Goal: Navigation & Orientation: Find specific page/section

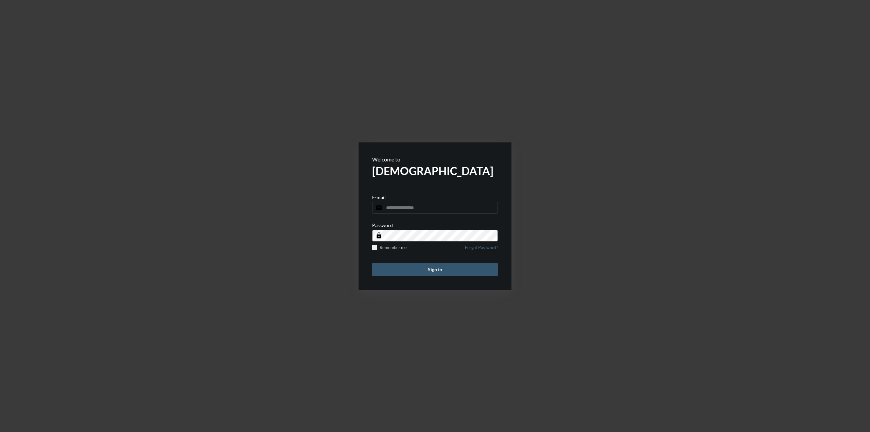
type input "**********"
click at [415, 273] on button "Sign in" at bounding box center [435, 270] width 126 height 14
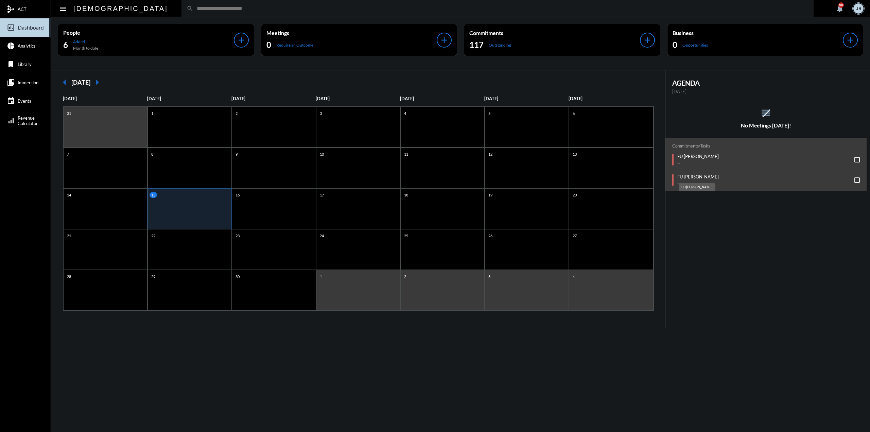
click at [709, 179] on mat-tooltip-component "FU [PERSON_NAME]" at bounding box center [697, 186] width 46 height 17
click at [709, 178] on p "FU [PERSON_NAME]" at bounding box center [698, 176] width 41 height 5
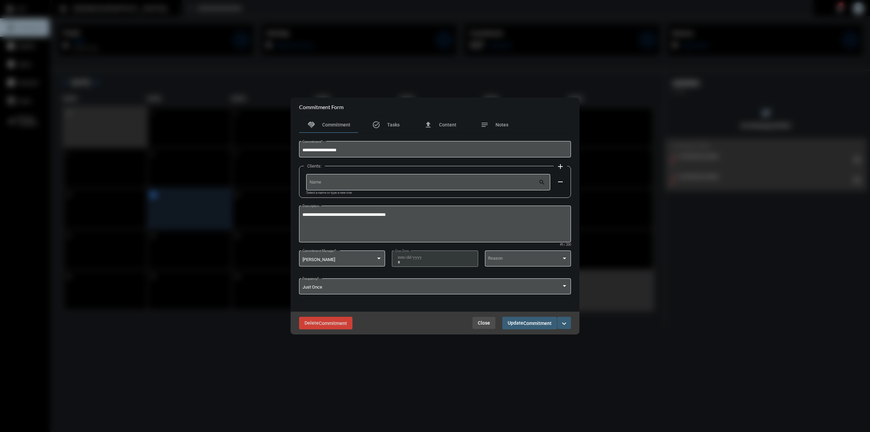
click at [483, 326] on span "Close" at bounding box center [484, 322] width 12 height 5
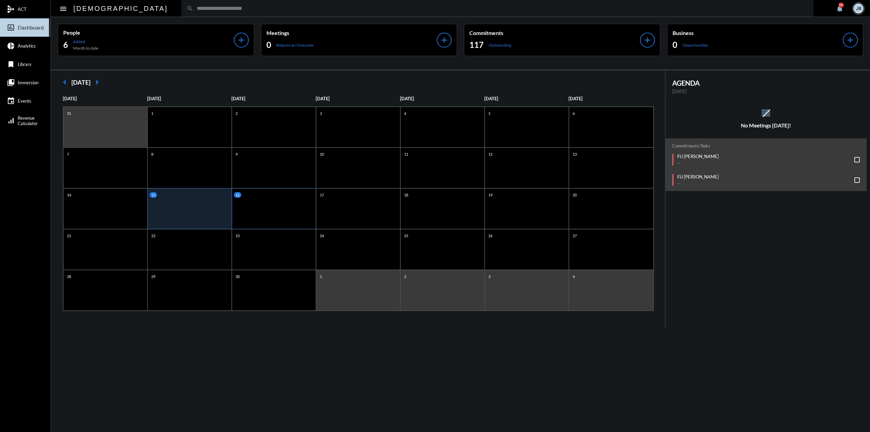
click at [283, 197] on div "16" at bounding box center [275, 195] width 82 height 6
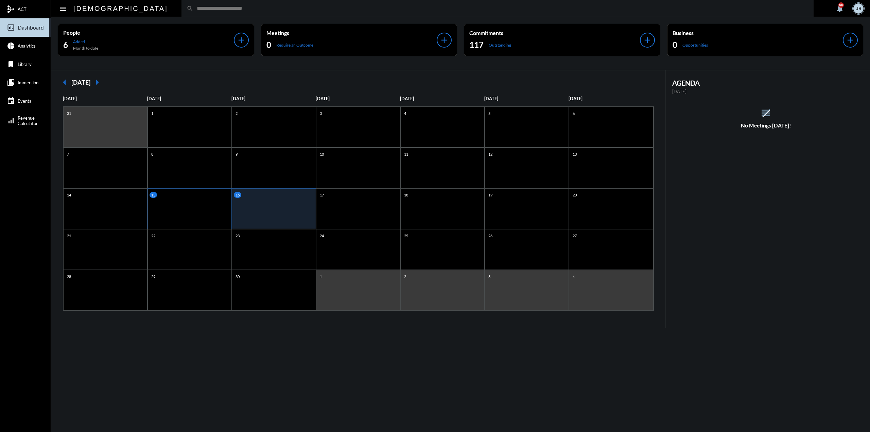
click at [199, 210] on div "15" at bounding box center [190, 208] width 84 height 41
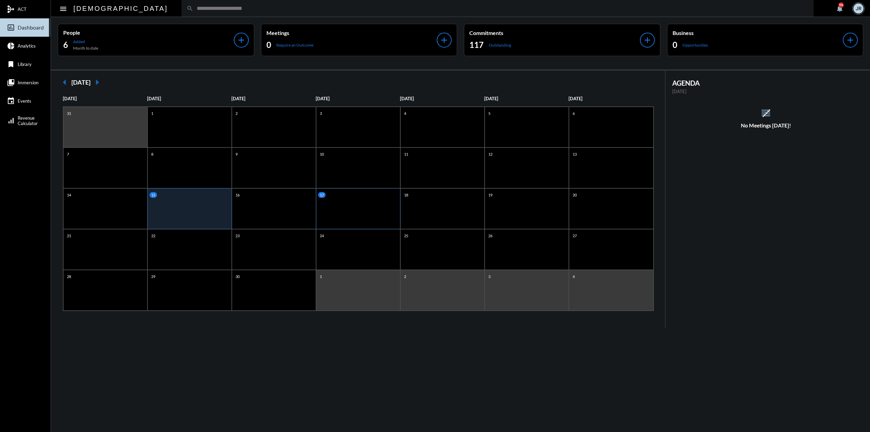
click at [334, 216] on div "17" at bounding box center [358, 208] width 84 height 41
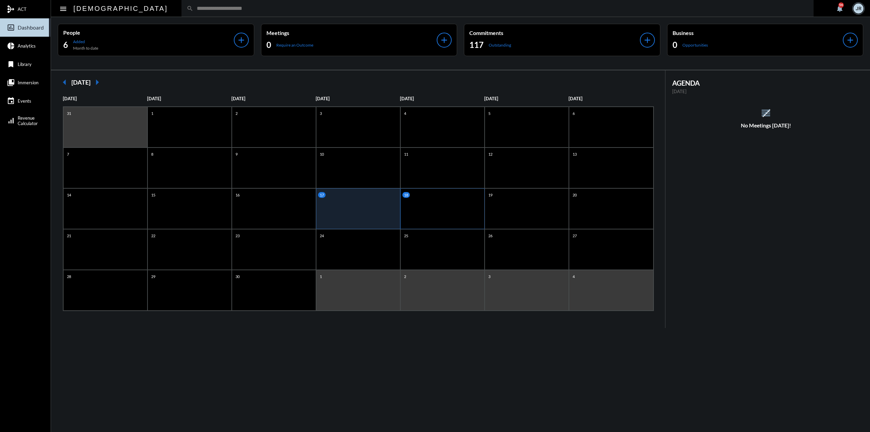
click at [420, 202] on div "18" at bounding box center [442, 208] width 84 height 41
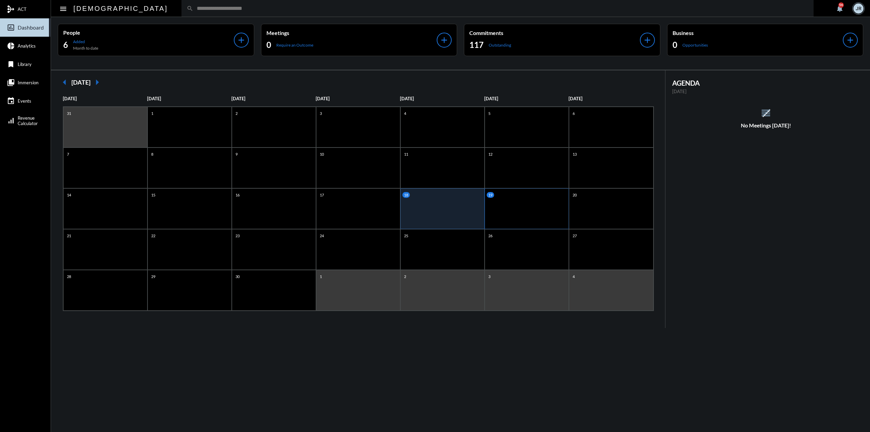
click at [498, 204] on div "19" at bounding box center [527, 208] width 84 height 41
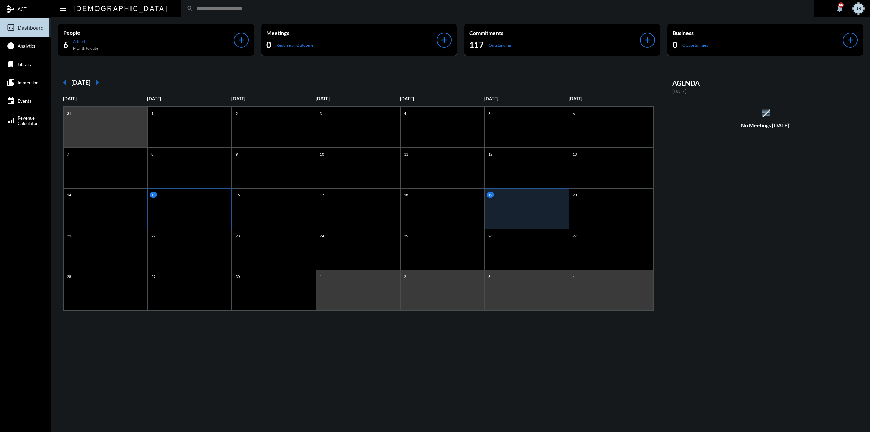
click at [216, 202] on div "15" at bounding box center [190, 208] width 84 height 41
